Goal: Task Accomplishment & Management: Manage account settings

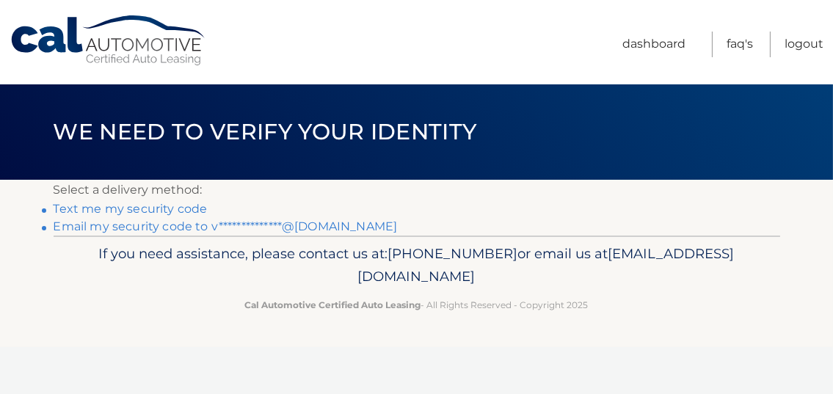
click at [175, 222] on link "**********" at bounding box center [226, 226] width 344 height 14
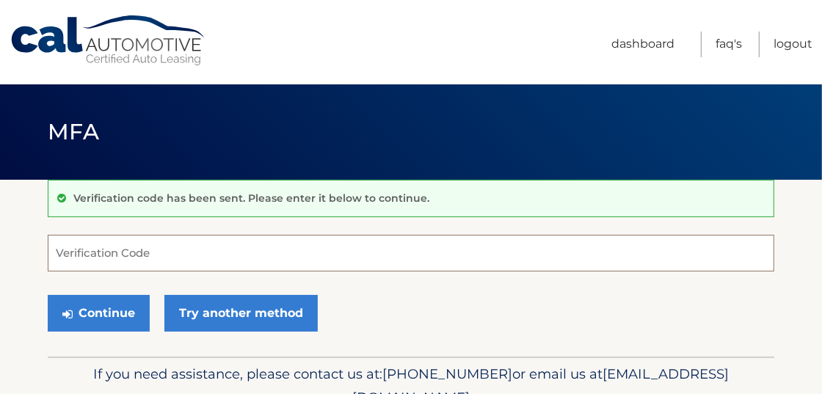
click at [117, 253] on input "Verification Code" at bounding box center [411, 253] width 726 height 37
click at [94, 260] on input "Verification Code" at bounding box center [411, 253] width 726 height 37
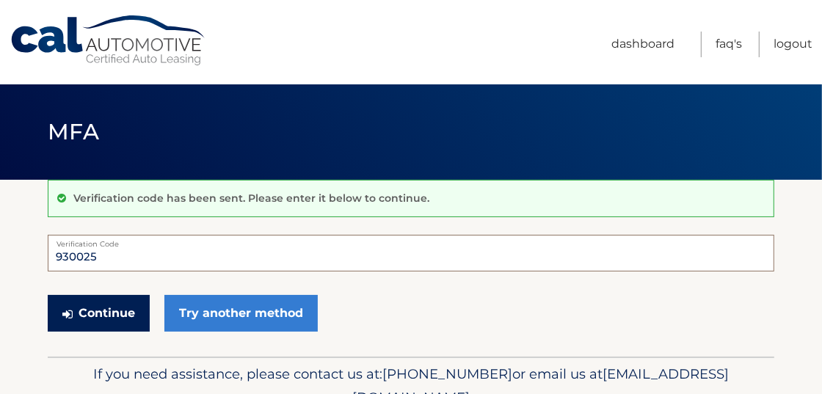
type input "930025"
click at [84, 313] on button "Continue" at bounding box center [99, 313] width 102 height 37
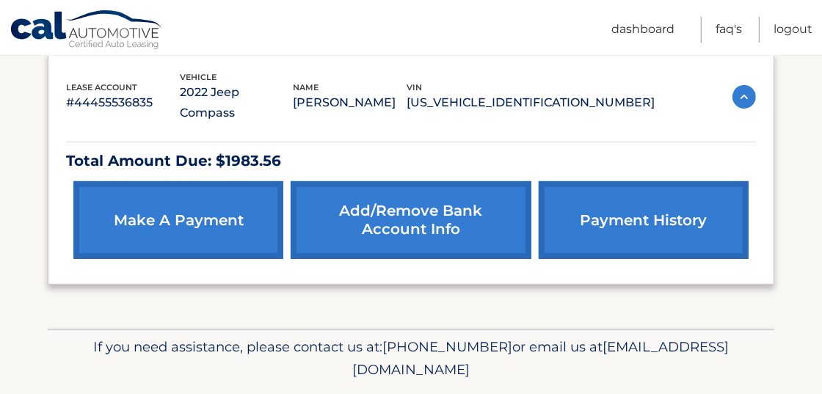
scroll to position [252, 0]
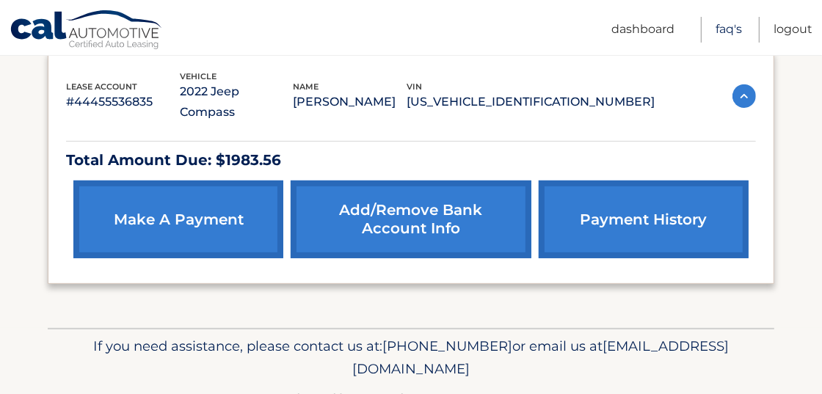
click at [726, 26] on link "FAQ's" at bounding box center [728, 30] width 26 height 26
